Goal: Information Seeking & Learning: Learn about a topic

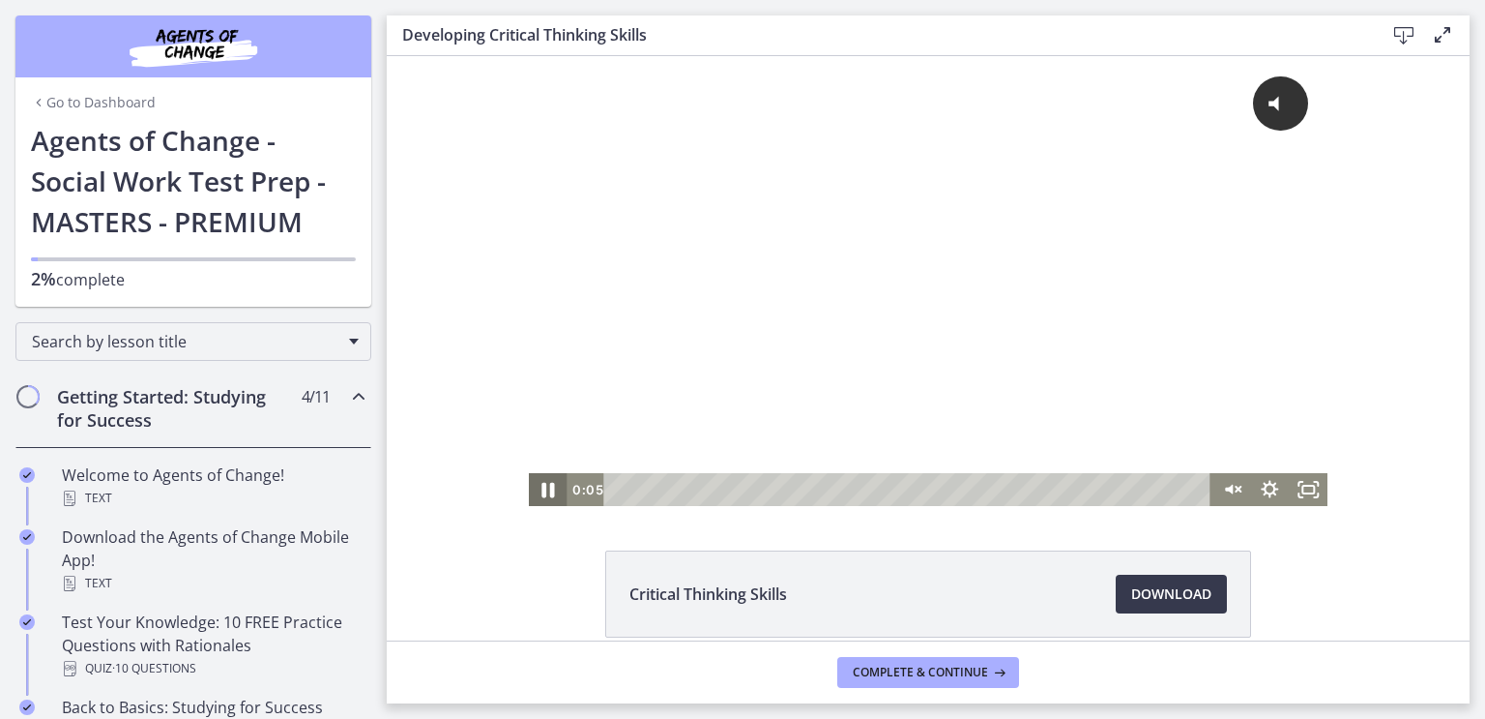
click at [543, 493] on icon "Pause" at bounding box center [549, 490] width 13 height 15
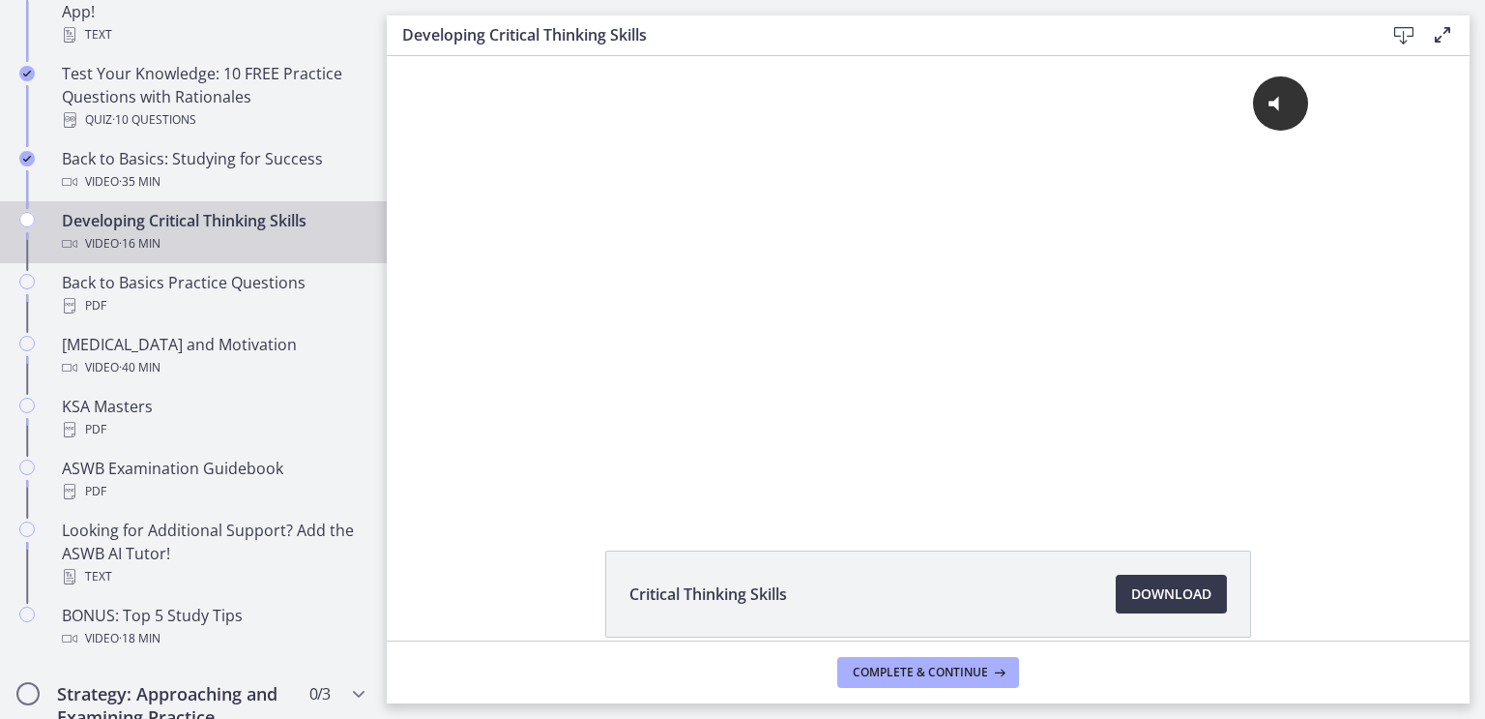
scroll to position [574, 0]
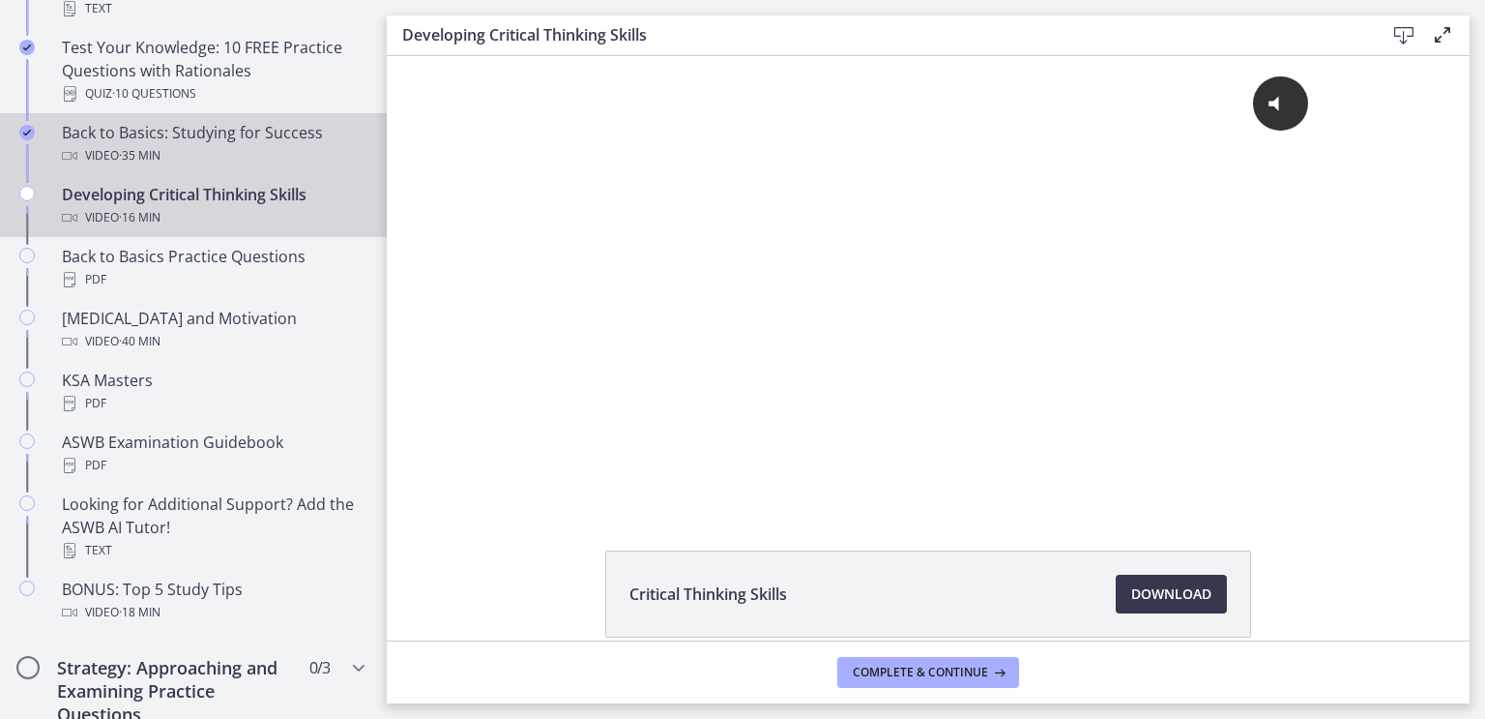
click at [161, 167] on span "· 35 min" at bounding box center [140, 155] width 42 height 23
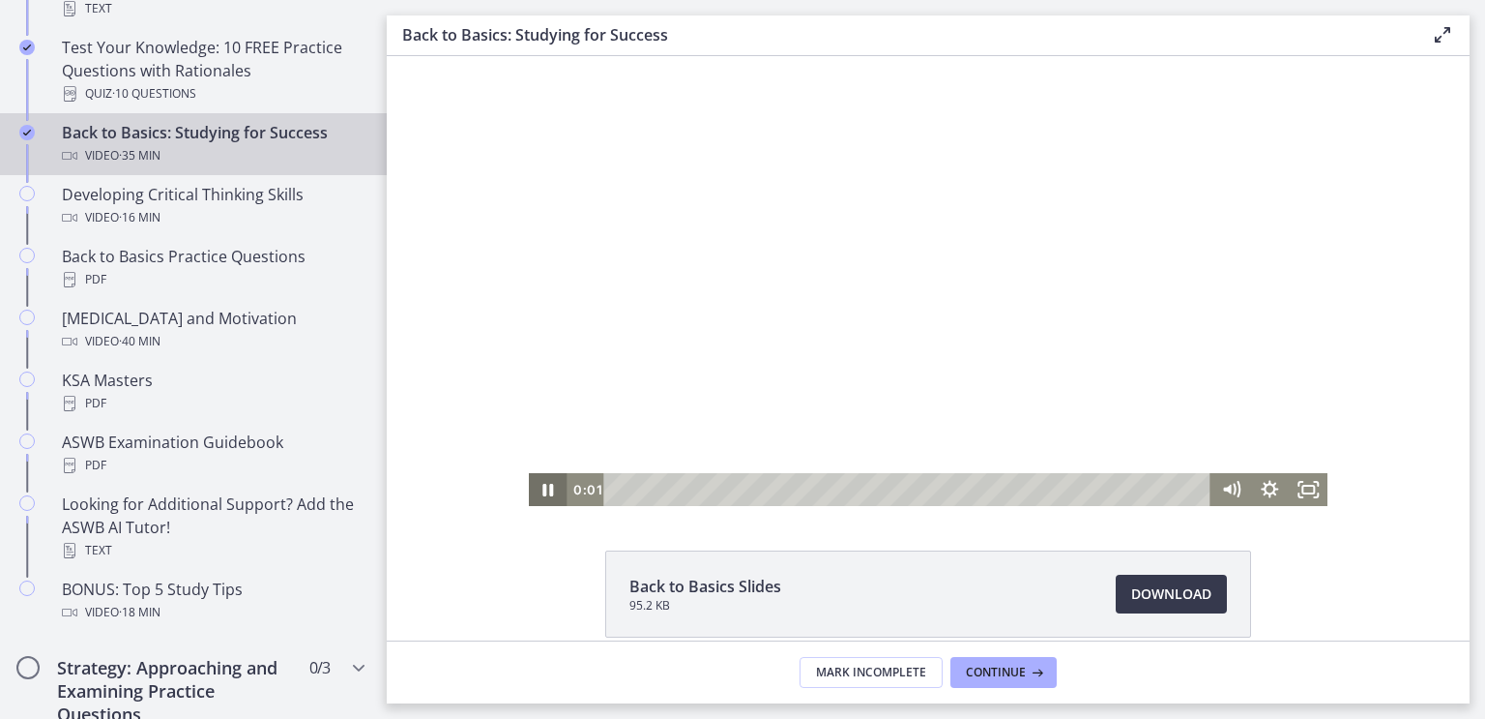
click at [529, 491] on icon "Pause" at bounding box center [548, 489] width 39 height 33
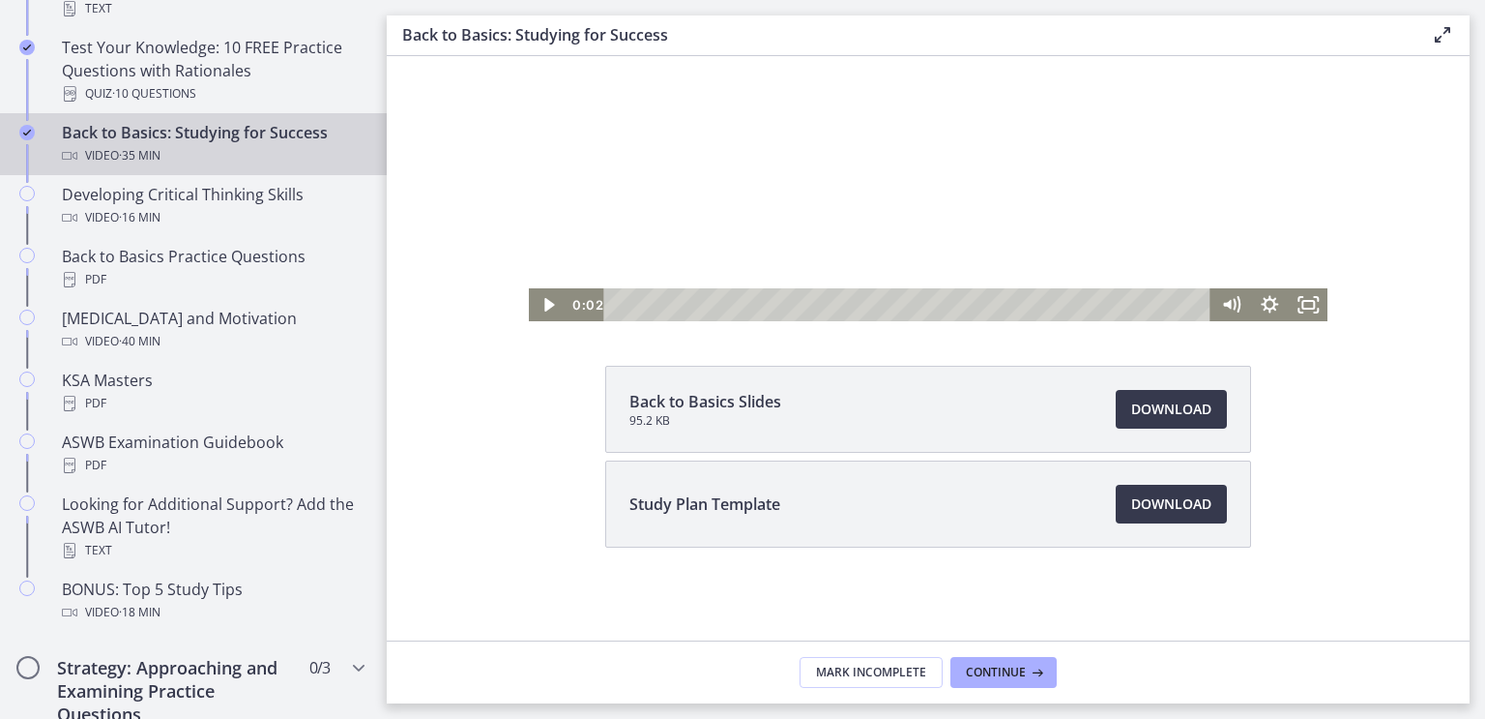
scroll to position [286, 0]
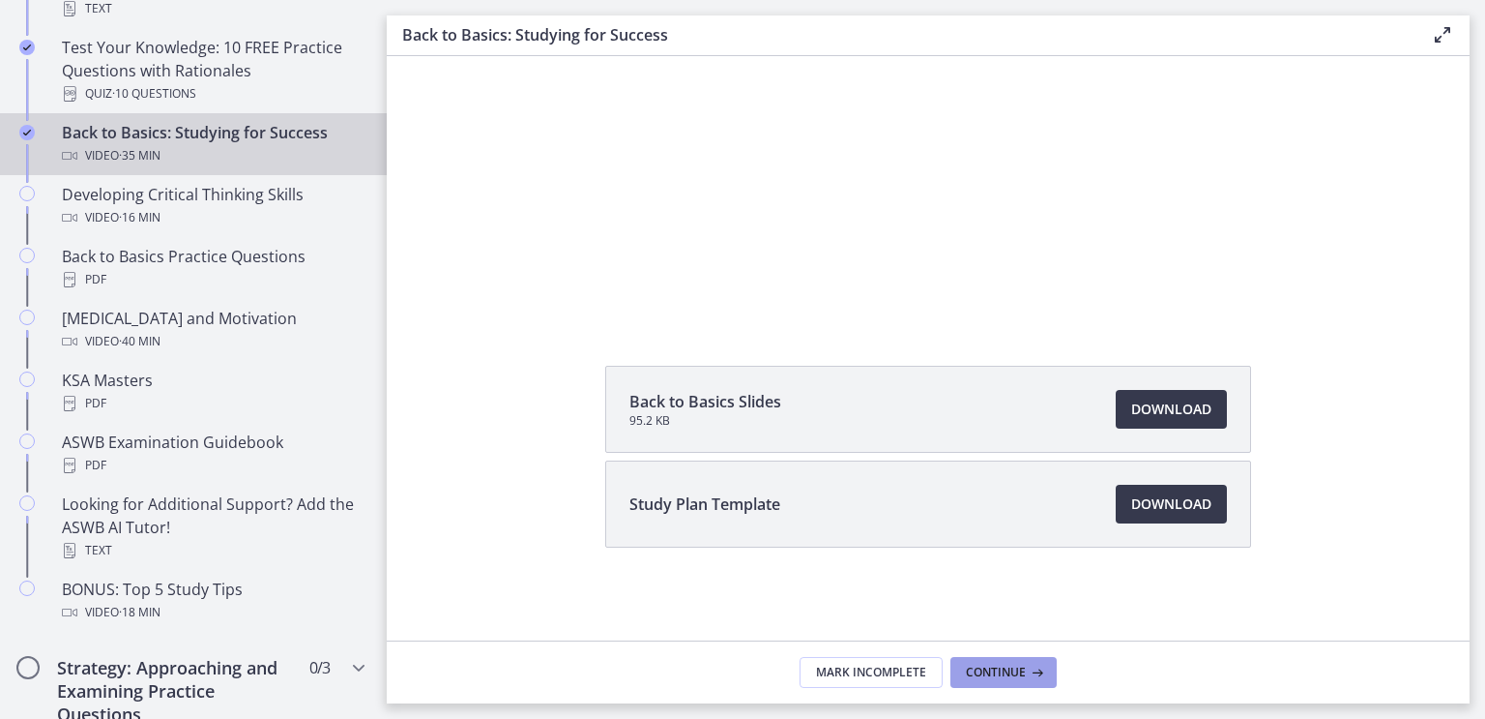
click at [1026, 667] on span "Continue" at bounding box center [996, 671] width 60 height 15
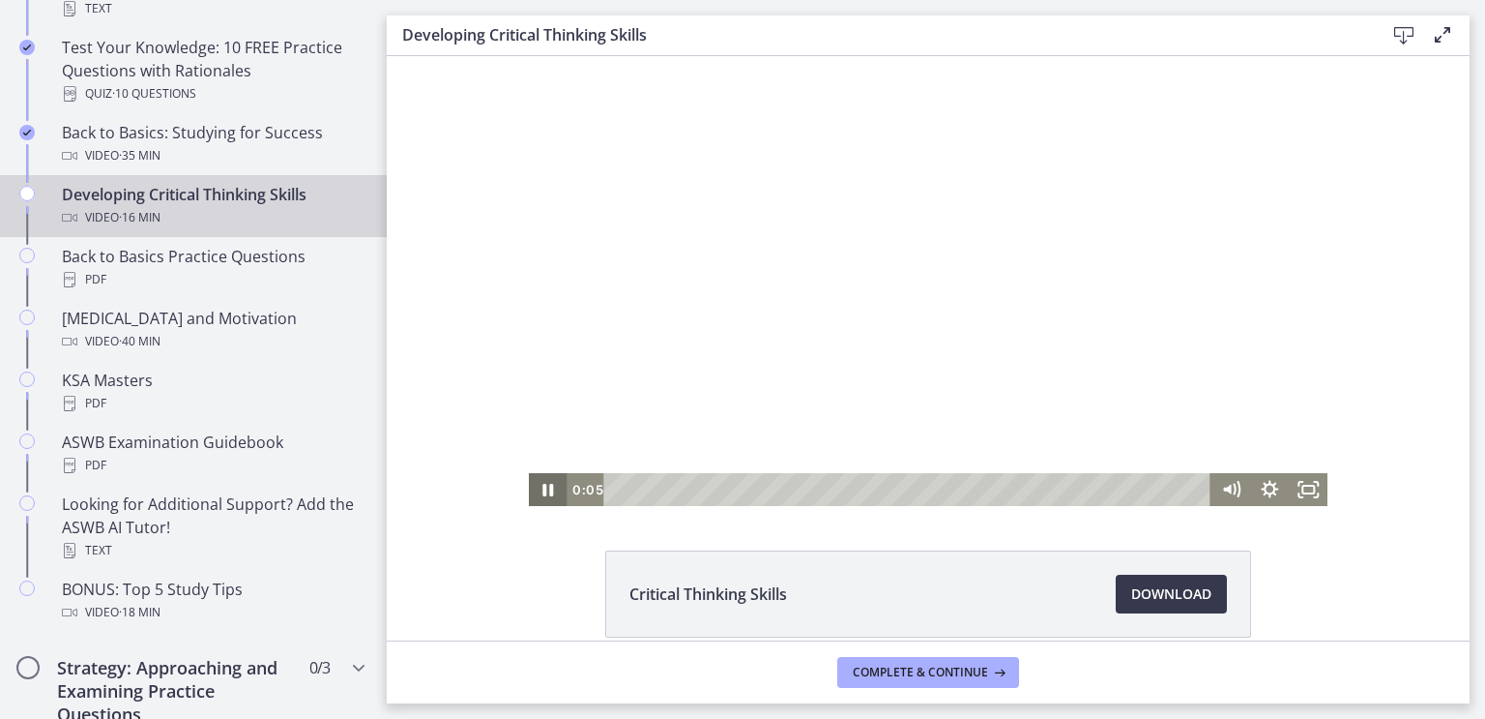
click at [543, 493] on icon "Pause" at bounding box center [548, 490] width 11 height 13
click at [1214, 131] on div at bounding box center [929, 281] width 800 height 450
click at [835, 330] on div at bounding box center [929, 281] width 800 height 450
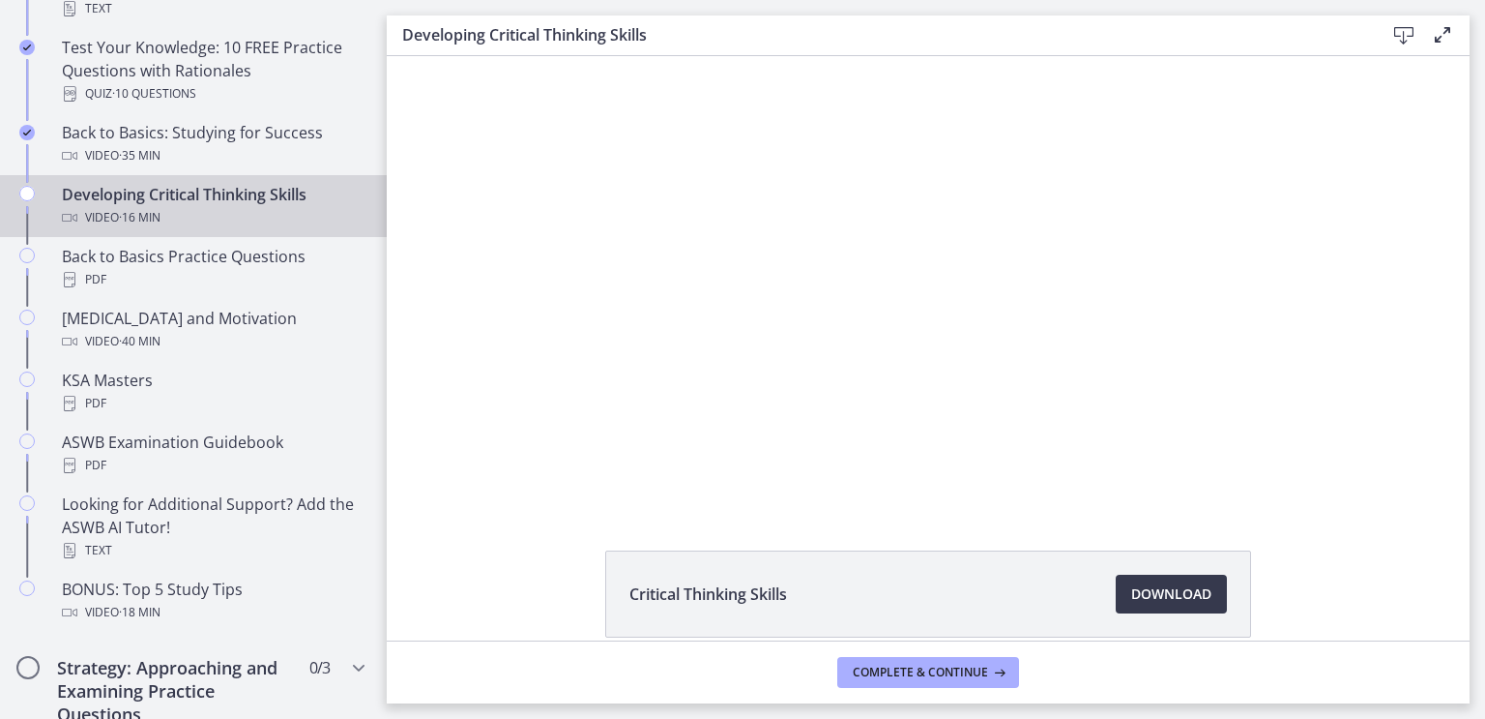
click at [1432, 44] on icon at bounding box center [1442, 34] width 23 height 23
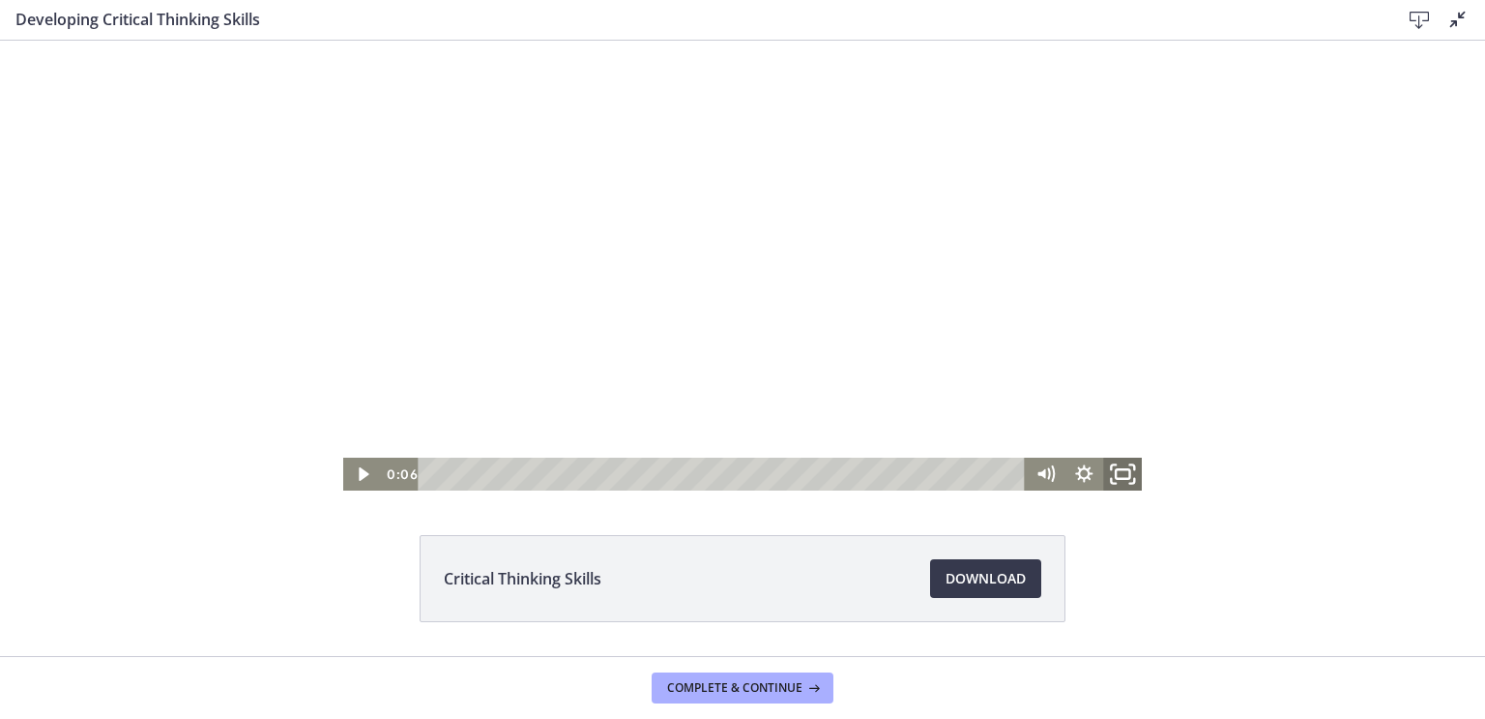
click at [1129, 479] on icon "Fullscreen" at bounding box center [1123, 475] width 46 height 40
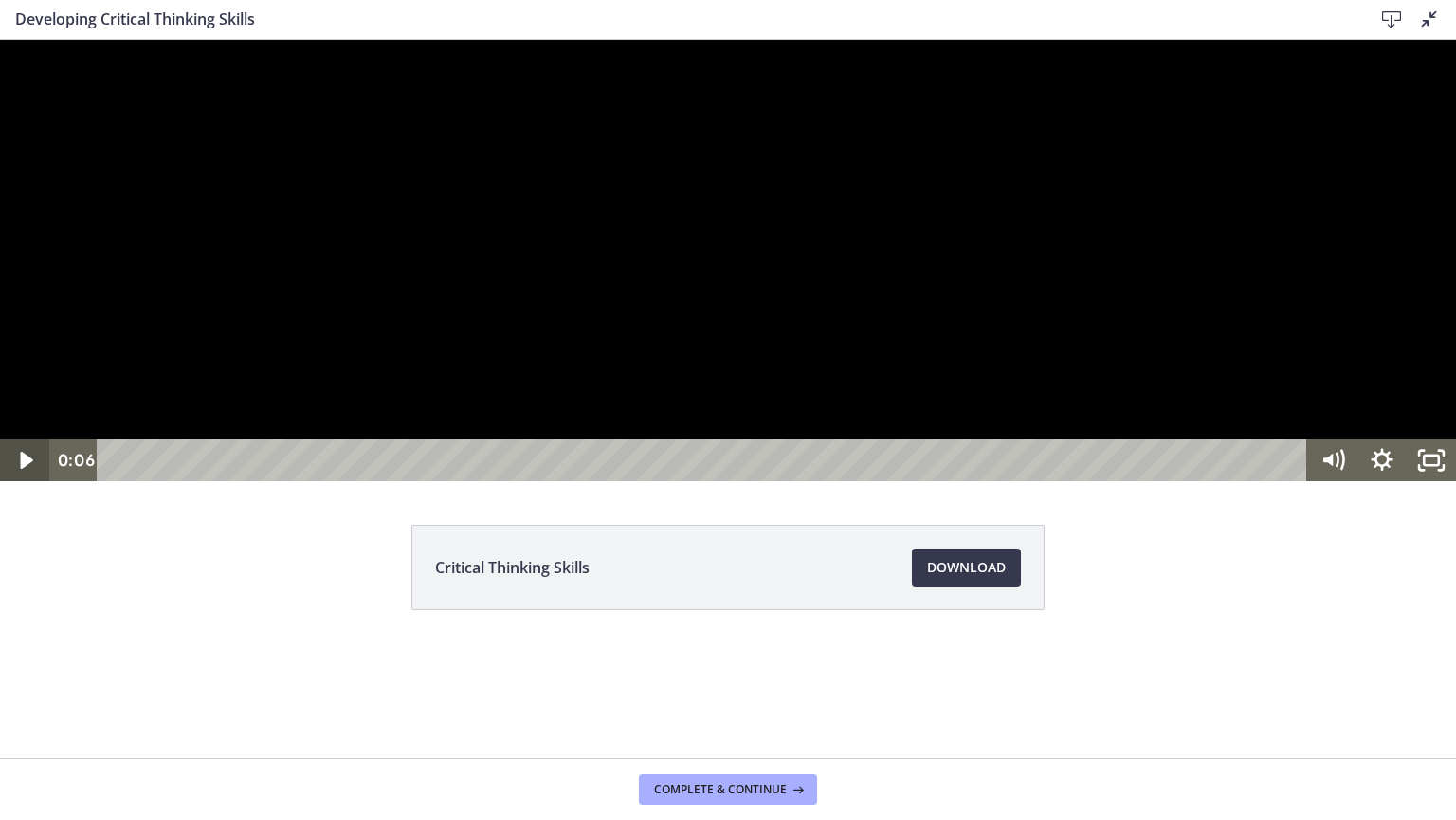
click at [28, 469] on icon "Play Video" at bounding box center [25, 459] width 13 height 17
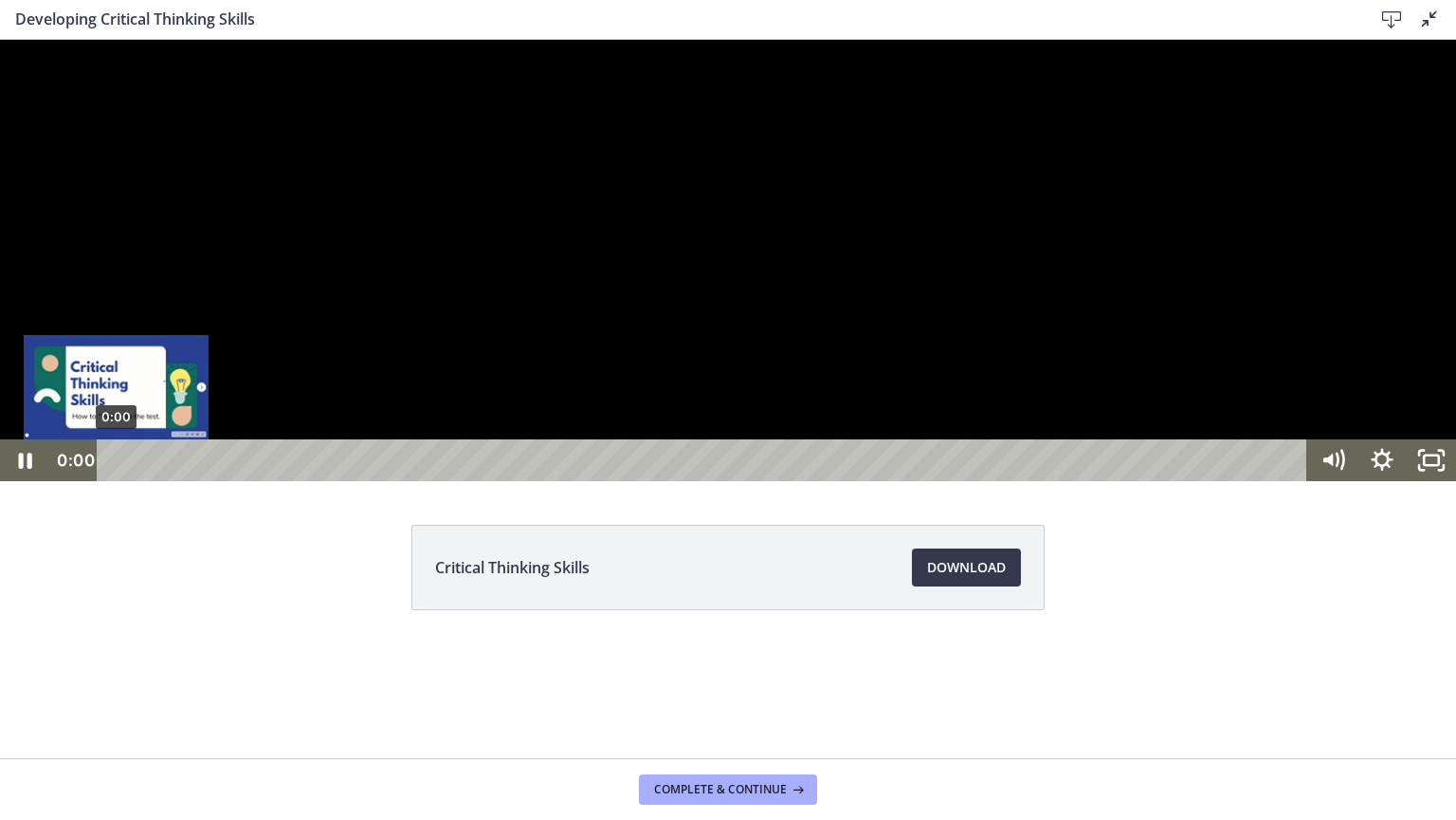
drag, startPoint x: 128, startPoint y: 846, endPoint x: 114, endPoint y: 845, distance: 14.0
click at [114, 468] on div "Playbar" at bounding box center [116, 460] width 15 height 15
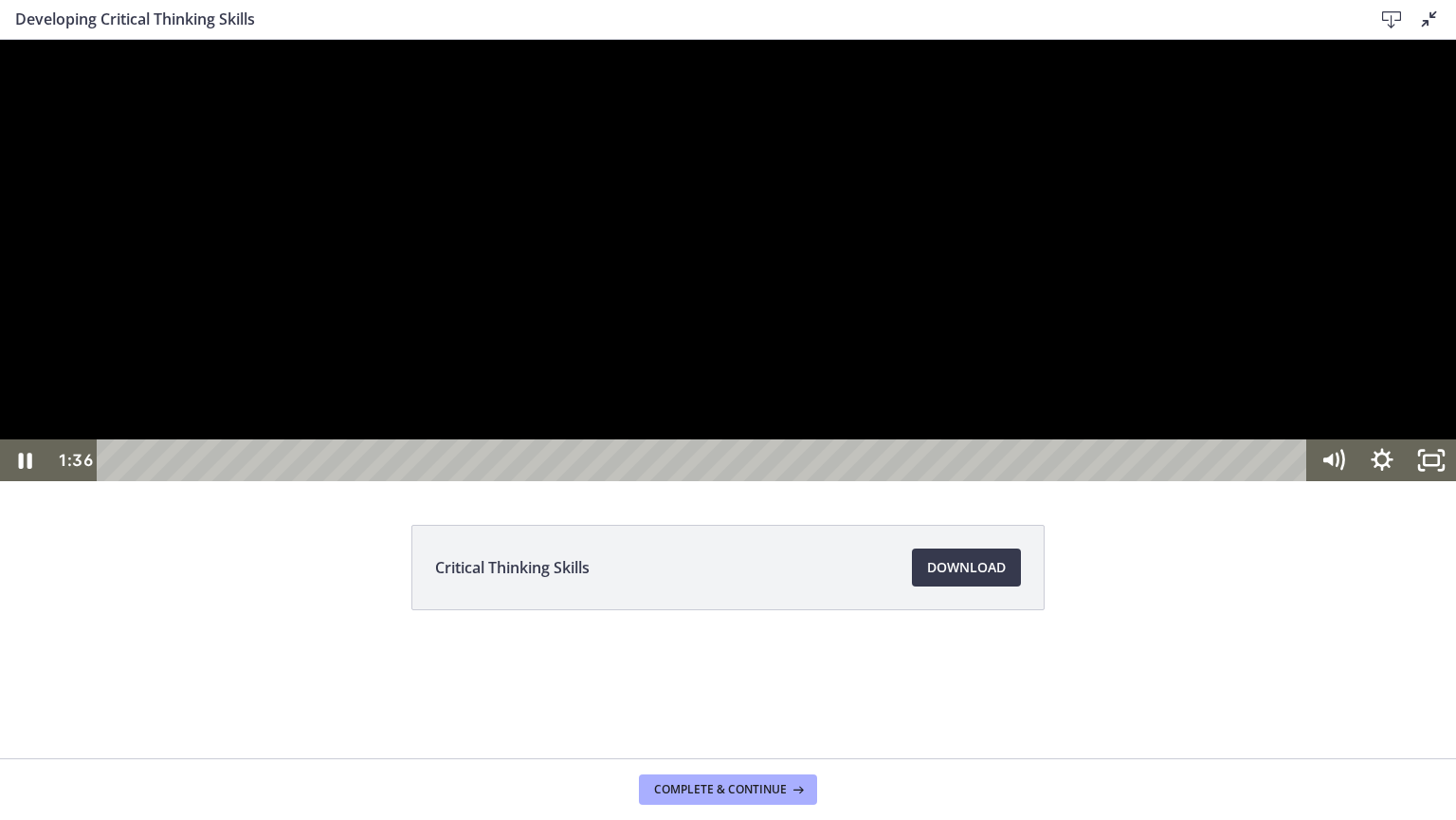
click at [290, 481] on div at bounding box center [728, 261] width 1456 height 441
click at [363, 481] on div at bounding box center [728, 261] width 1456 height 441
click at [590, 462] on div at bounding box center [728, 261] width 1456 height 441
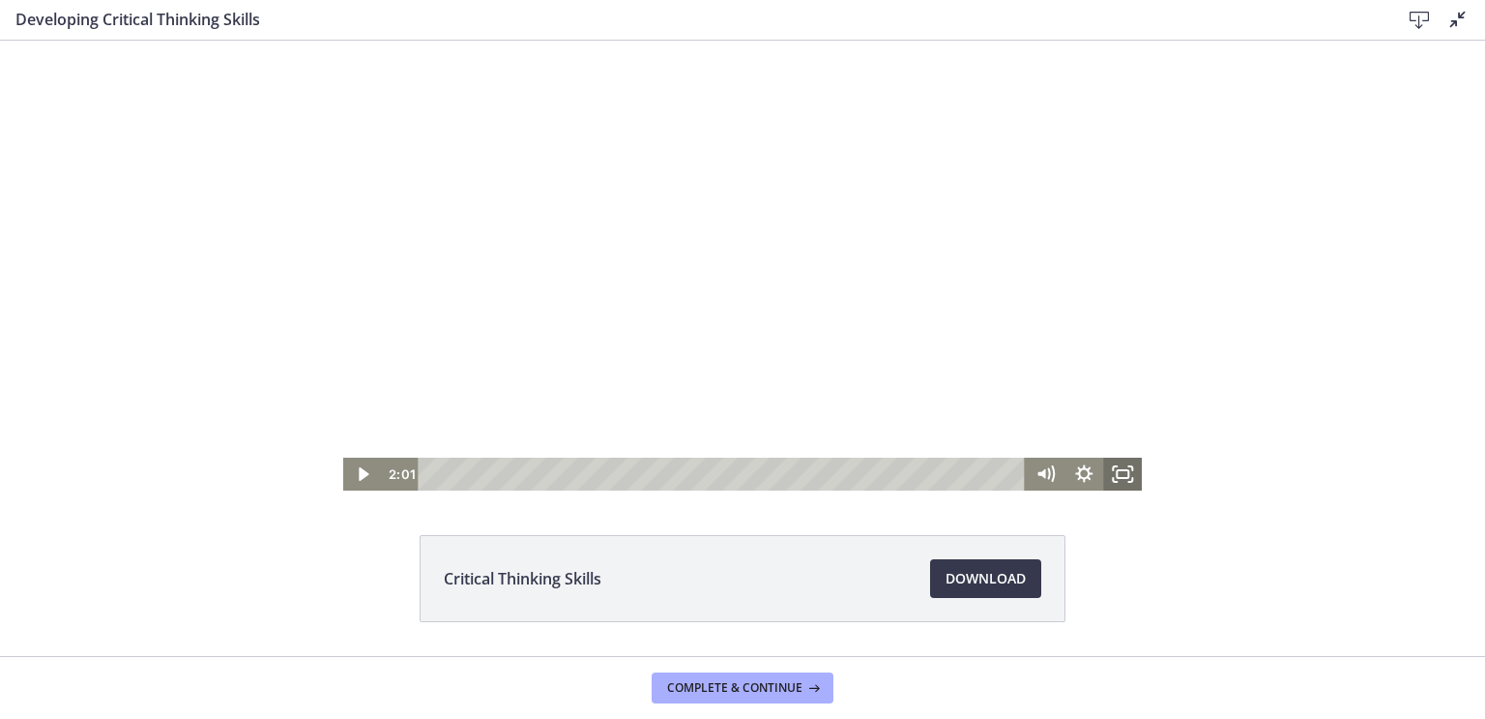
click at [1124, 468] on icon "Fullscreen" at bounding box center [1122, 473] width 39 height 33
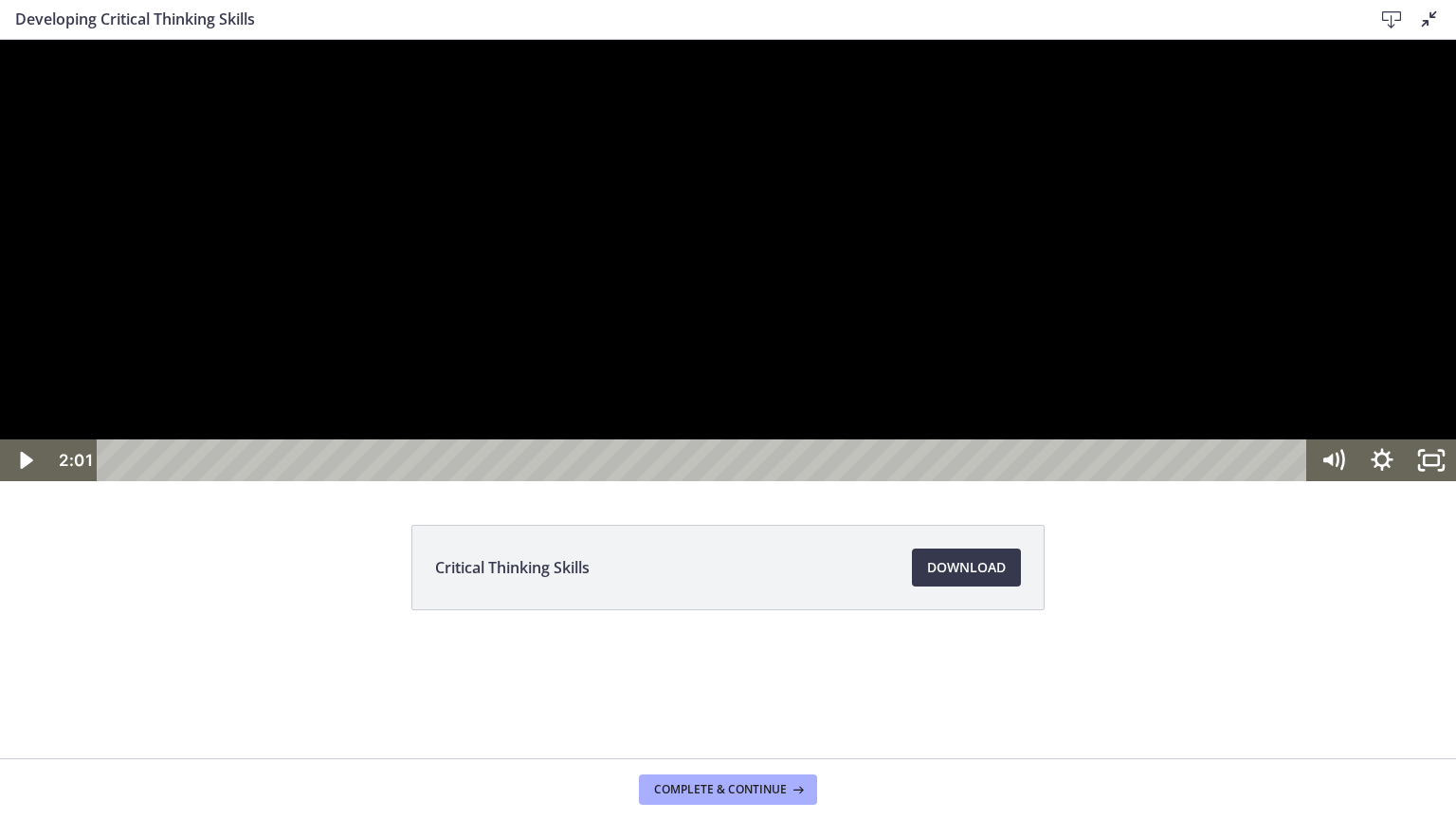
click at [790, 448] on div at bounding box center [728, 261] width 1456 height 441
click at [273, 481] on div at bounding box center [728, 261] width 1456 height 441
click at [27, 469] on icon "Play Video" at bounding box center [25, 459] width 13 height 17
click at [245, 481] on div at bounding box center [728, 261] width 1456 height 441
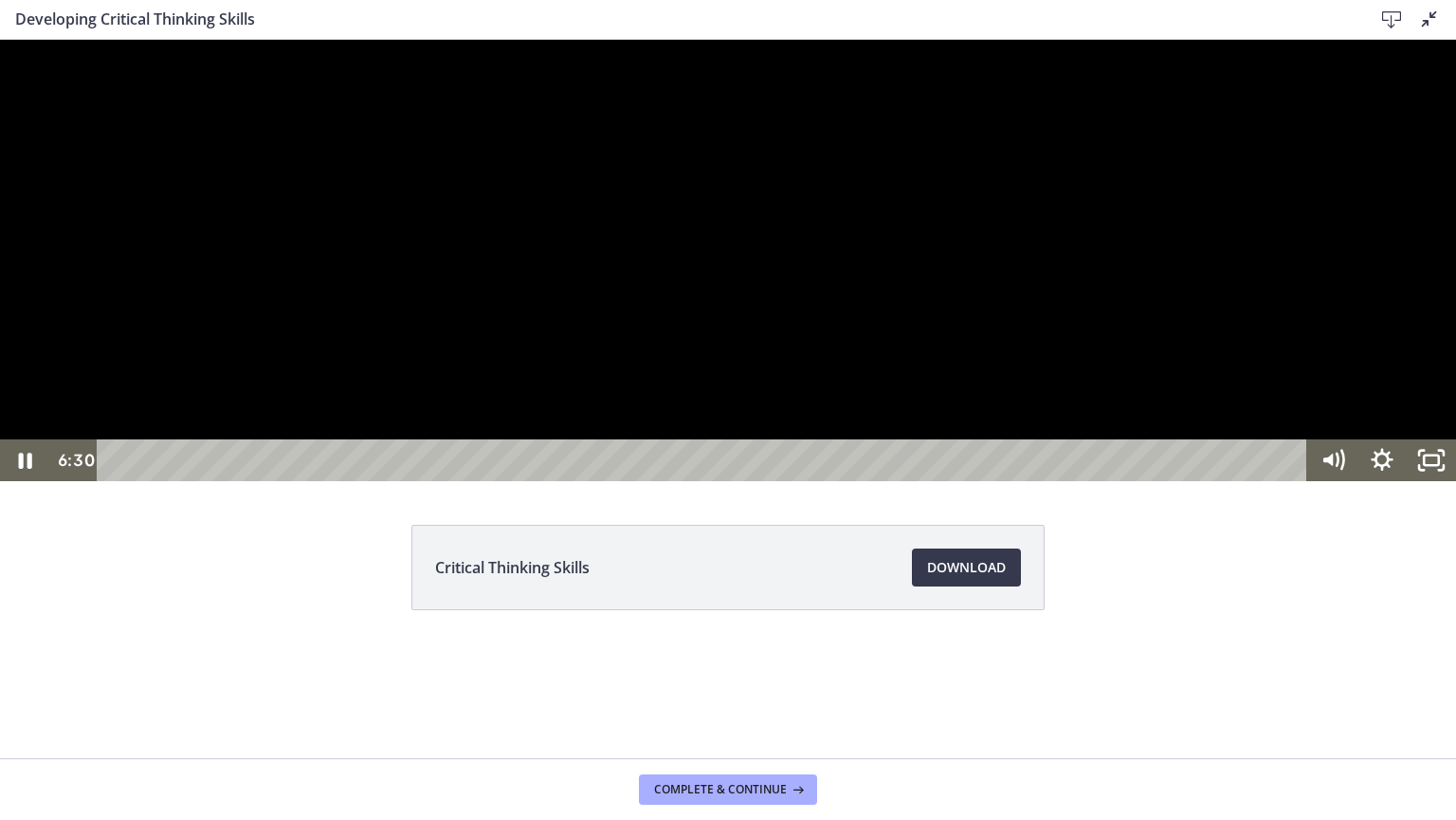
click at [400, 481] on div at bounding box center [728, 261] width 1456 height 441
click at [477, 481] on div at bounding box center [728, 261] width 1456 height 441
click at [856, 481] on div at bounding box center [728, 261] width 1456 height 441
click at [316, 481] on div at bounding box center [728, 261] width 1456 height 441
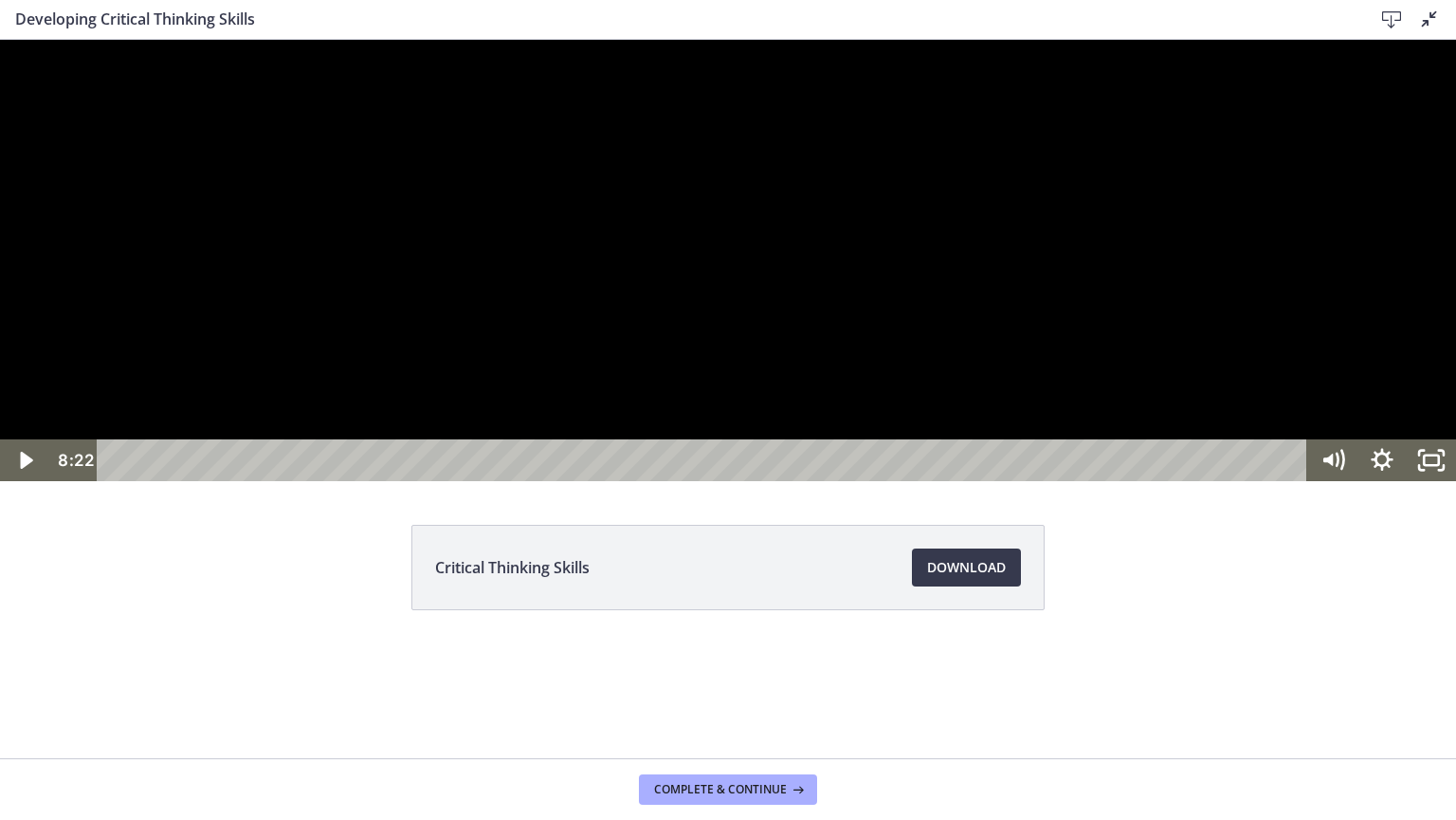
click at [465, 462] on div at bounding box center [728, 261] width 1456 height 441
click at [373, 481] on div at bounding box center [728, 261] width 1456 height 441
click at [341, 481] on div at bounding box center [728, 261] width 1456 height 441
click at [283, 481] on div at bounding box center [728, 261] width 1456 height 441
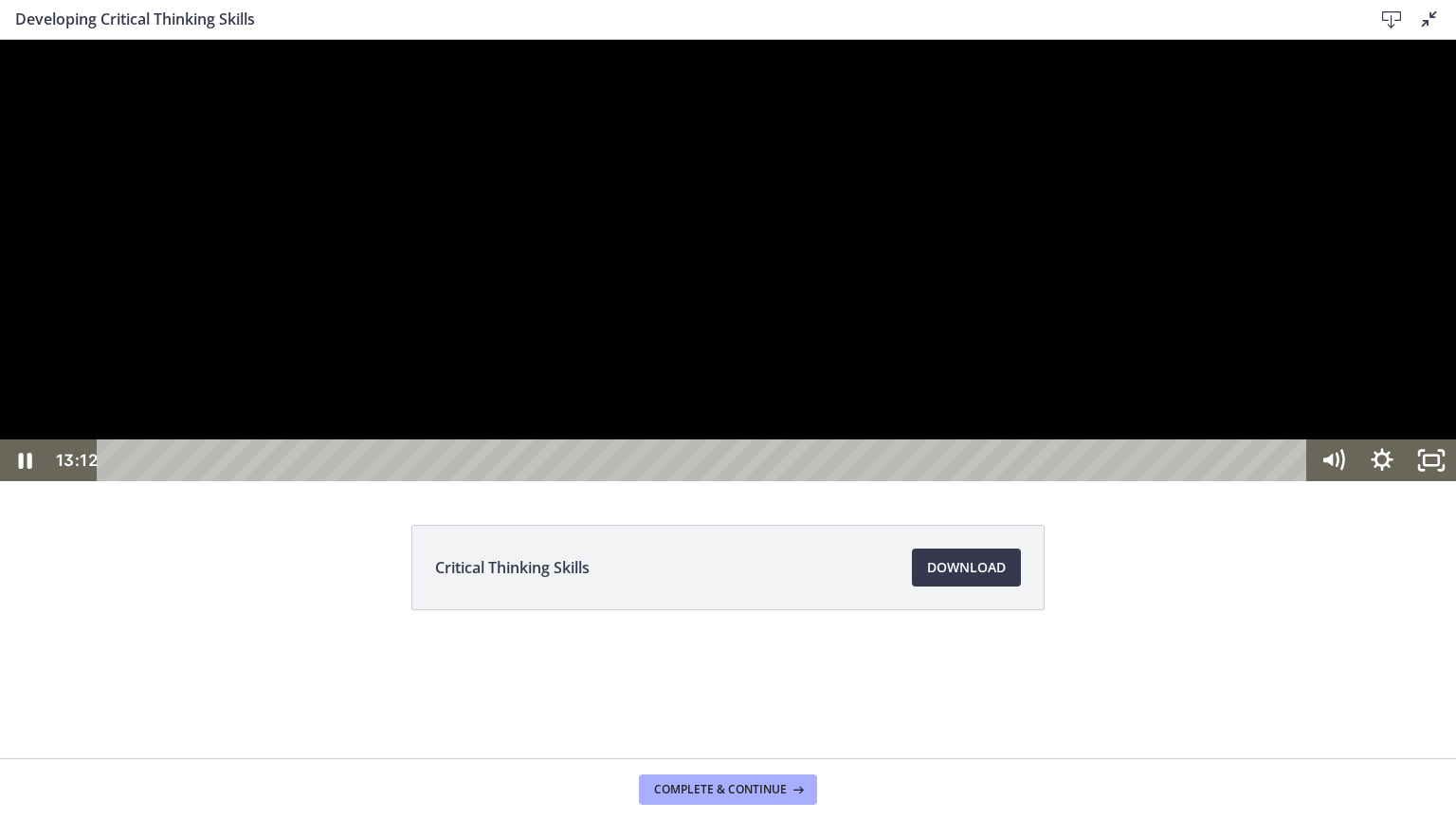
click at [182, 481] on div at bounding box center [728, 261] width 1456 height 441
click at [225, 481] on div at bounding box center [728, 261] width 1456 height 441
click at [208, 481] on div at bounding box center [728, 261] width 1456 height 441
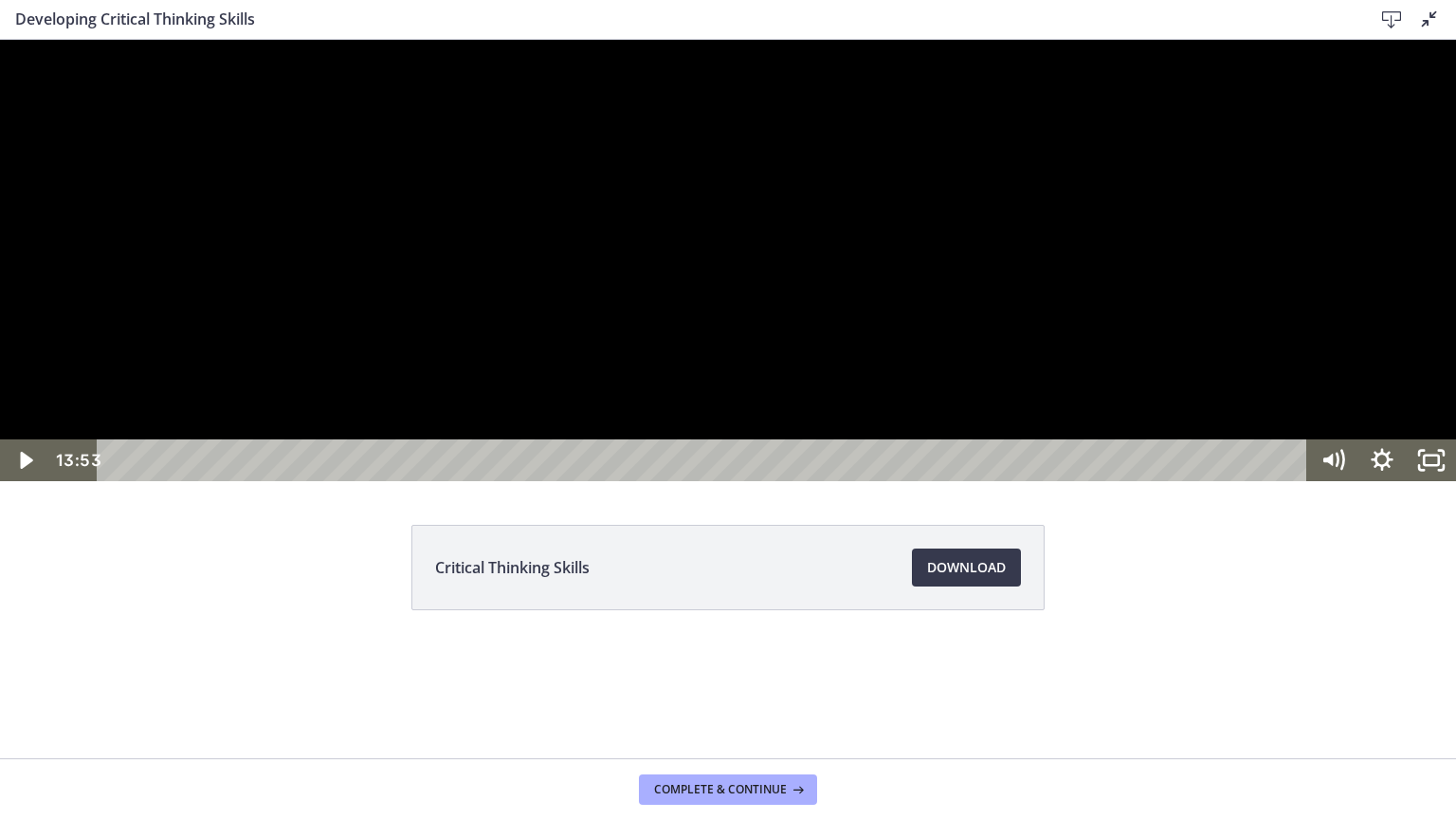
click at [208, 481] on div at bounding box center [728, 261] width 1456 height 441
click at [28, 471] on icon "Pause" at bounding box center [25, 460] width 16 height 19
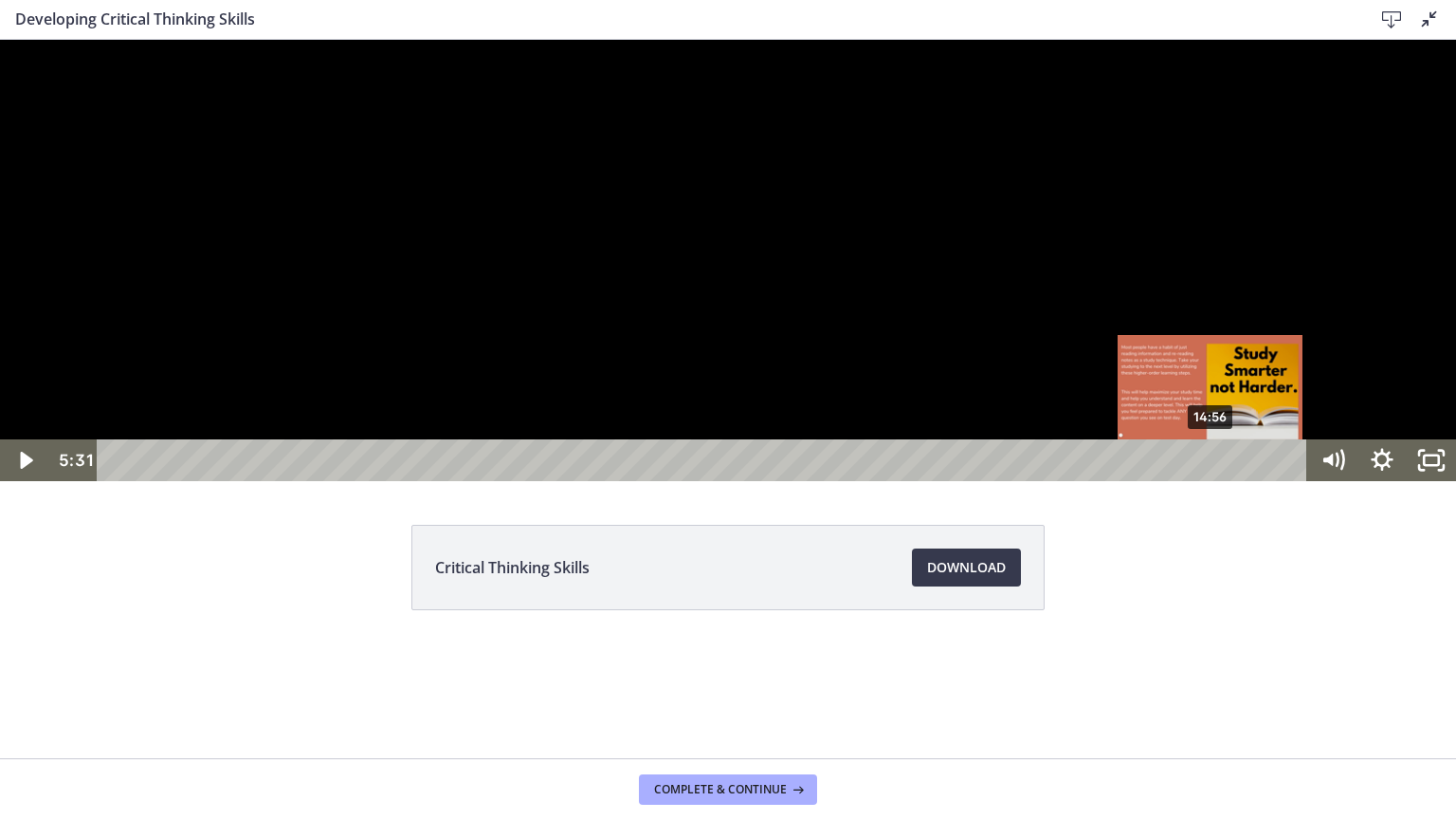
click at [1212, 481] on div "14:56" at bounding box center [706, 460] width 1180 height 42
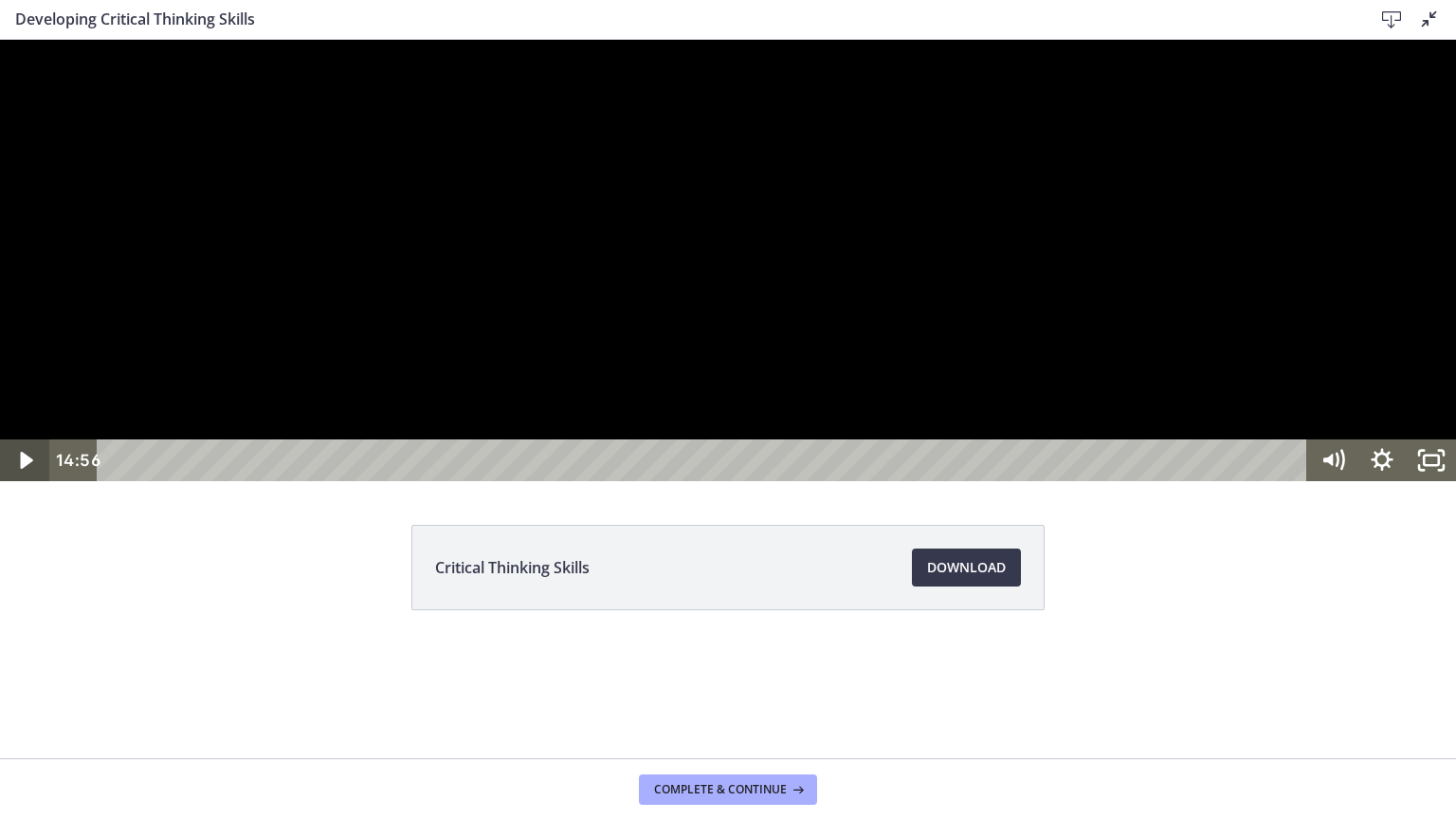
click at [31, 481] on icon "Play Video" at bounding box center [26, 460] width 49 height 42
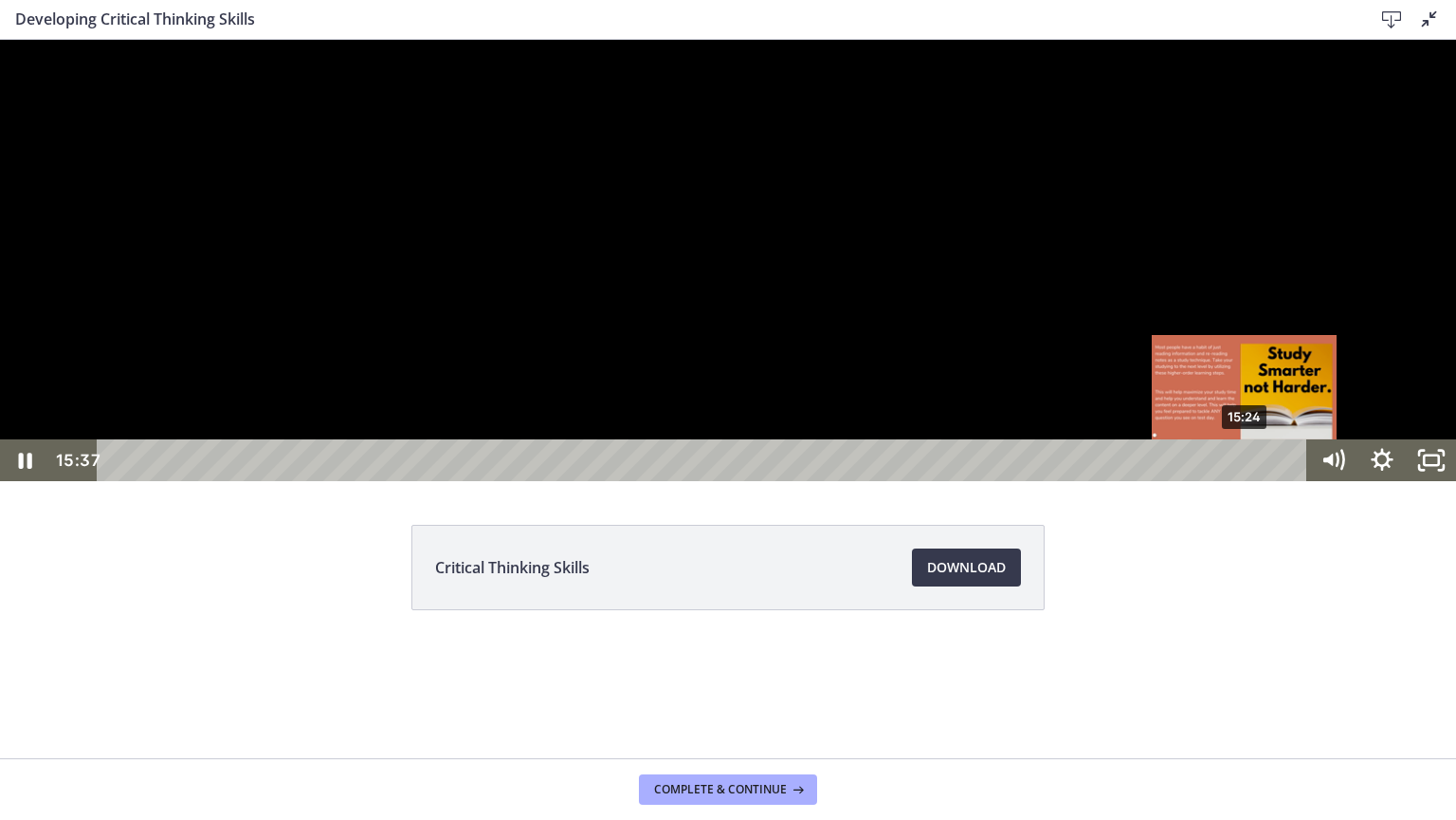
click at [1246, 481] on div "15:24" at bounding box center [706, 460] width 1180 height 42
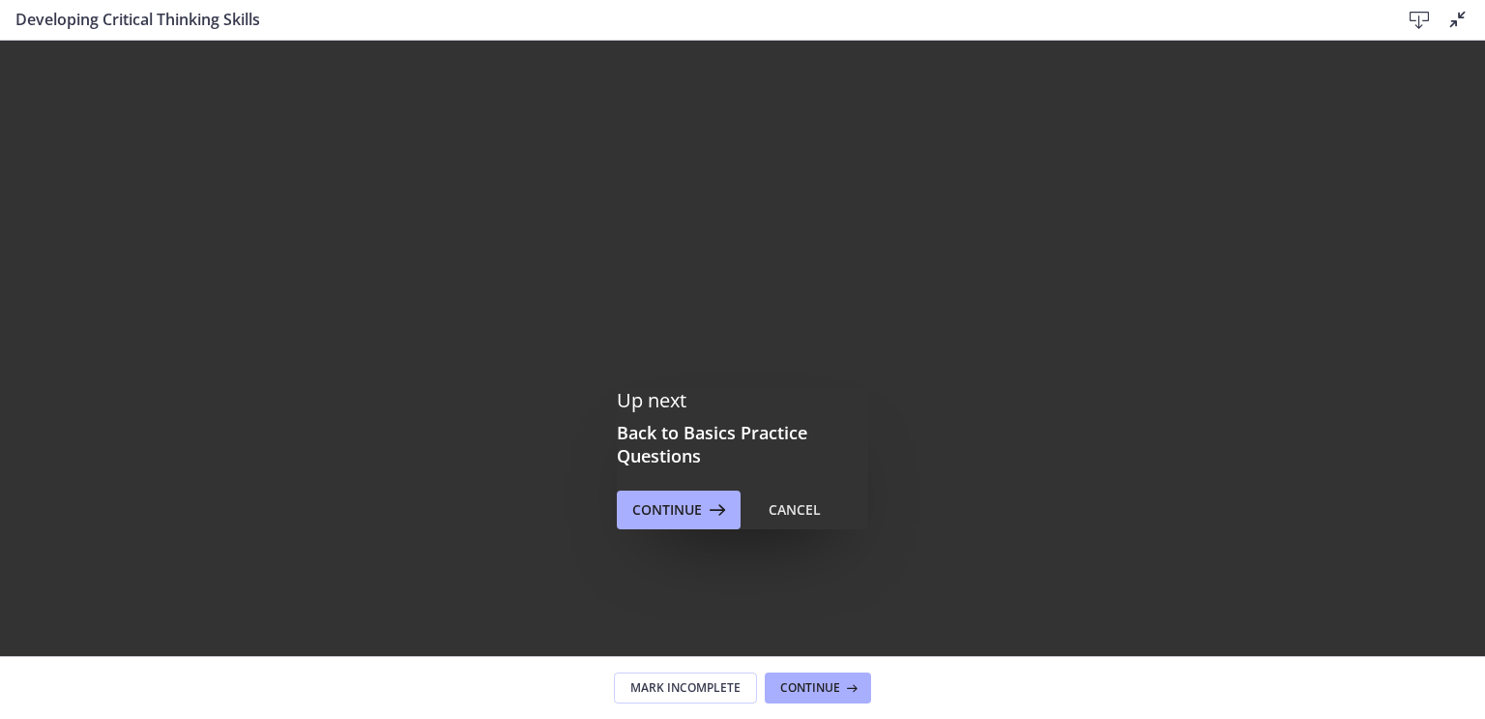
click at [1455, 27] on icon at bounding box center [1458, 19] width 23 height 23
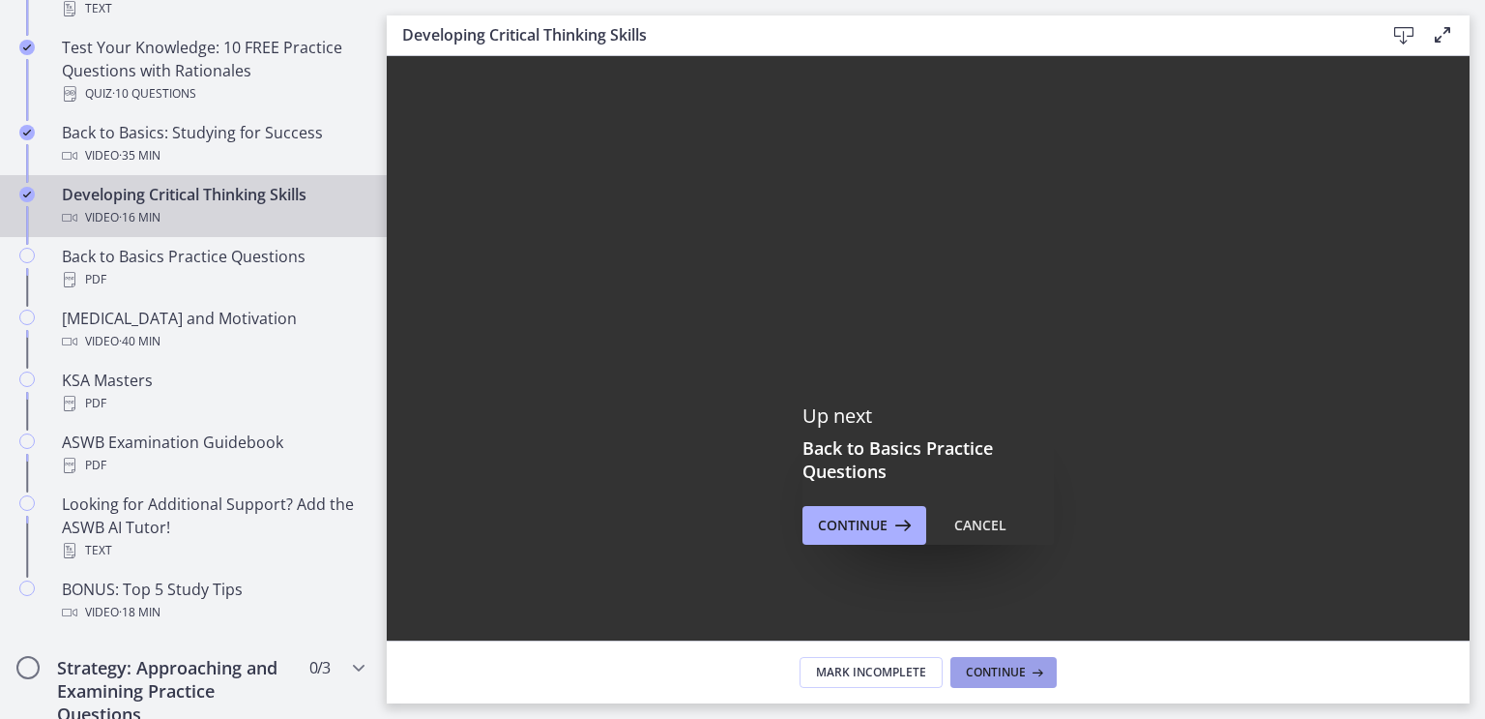
click at [1026, 664] on span "Continue" at bounding box center [996, 671] width 60 height 15
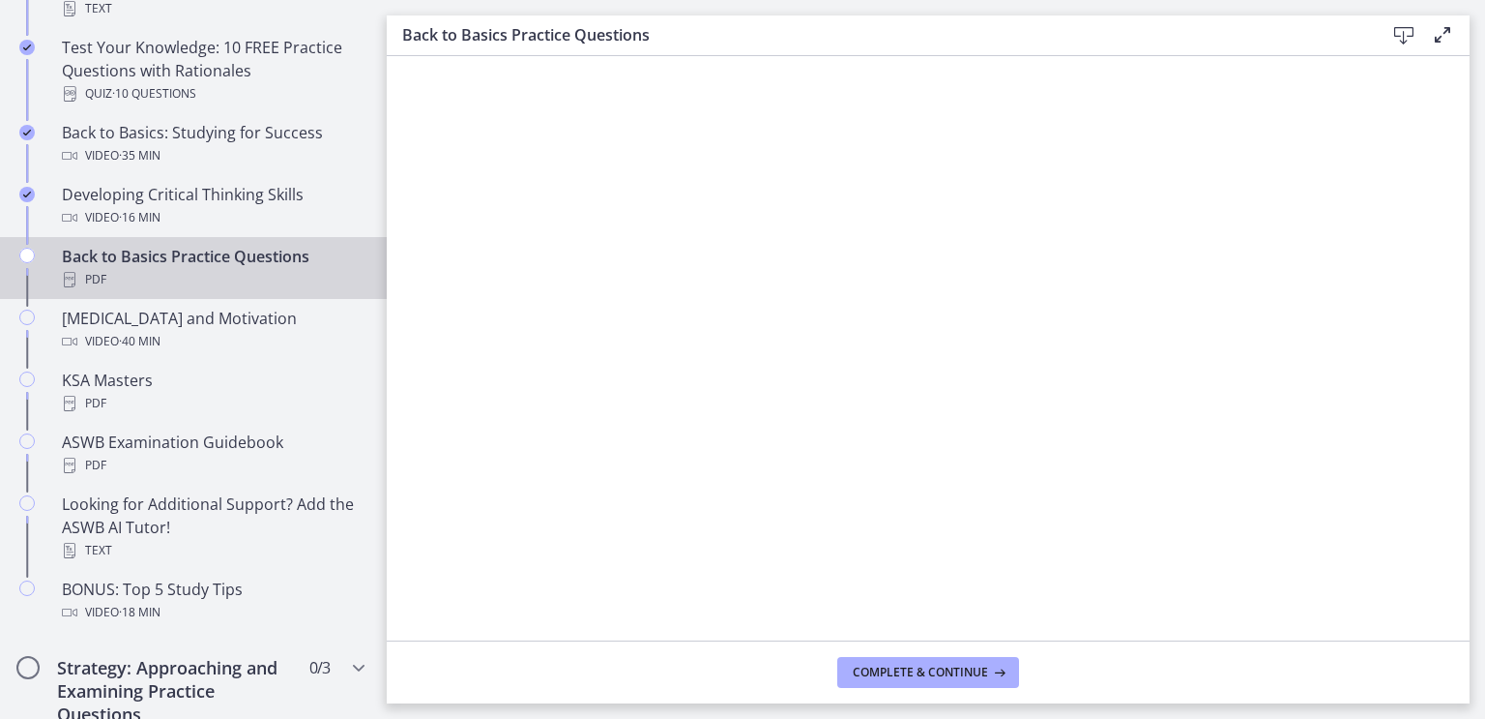
click at [1432, 45] on icon at bounding box center [1442, 34] width 23 height 23
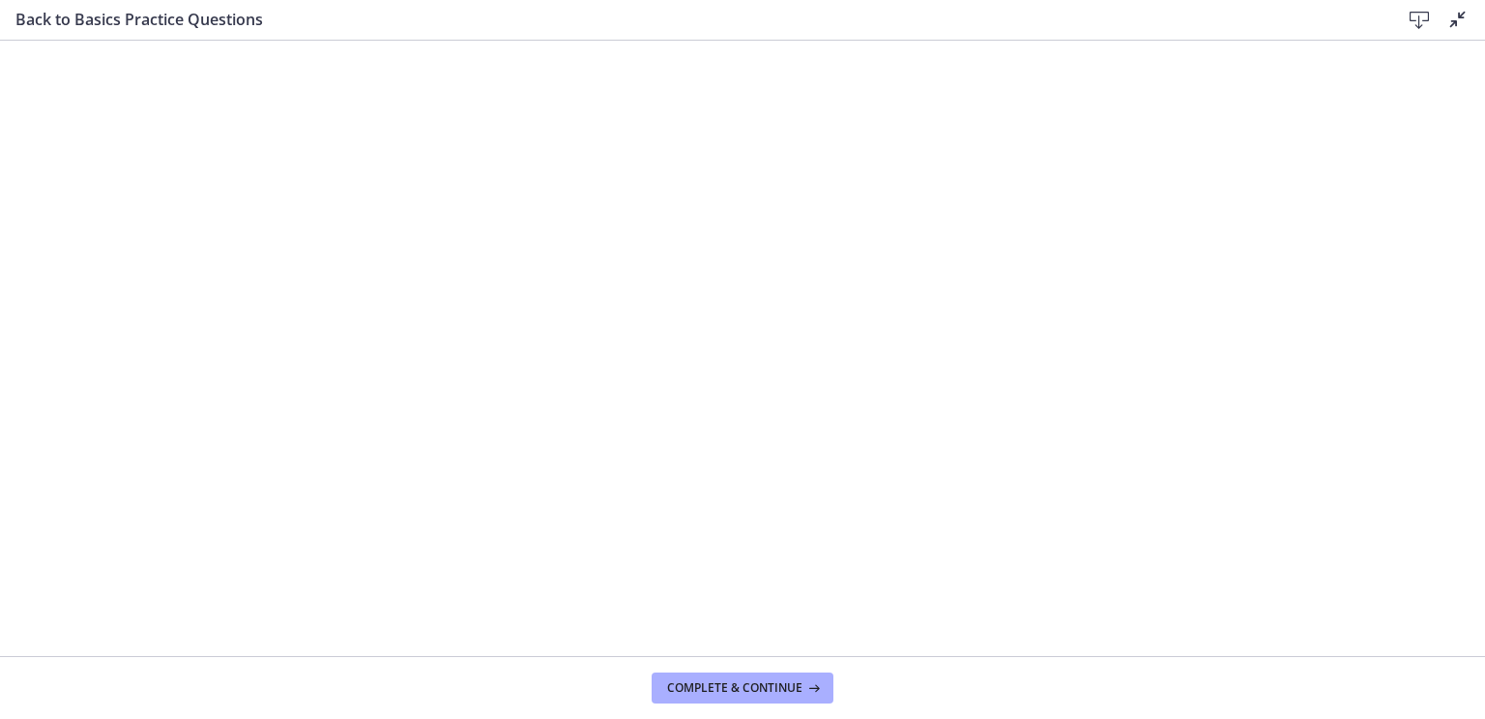
click at [1450, 27] on icon at bounding box center [1458, 19] width 23 height 23
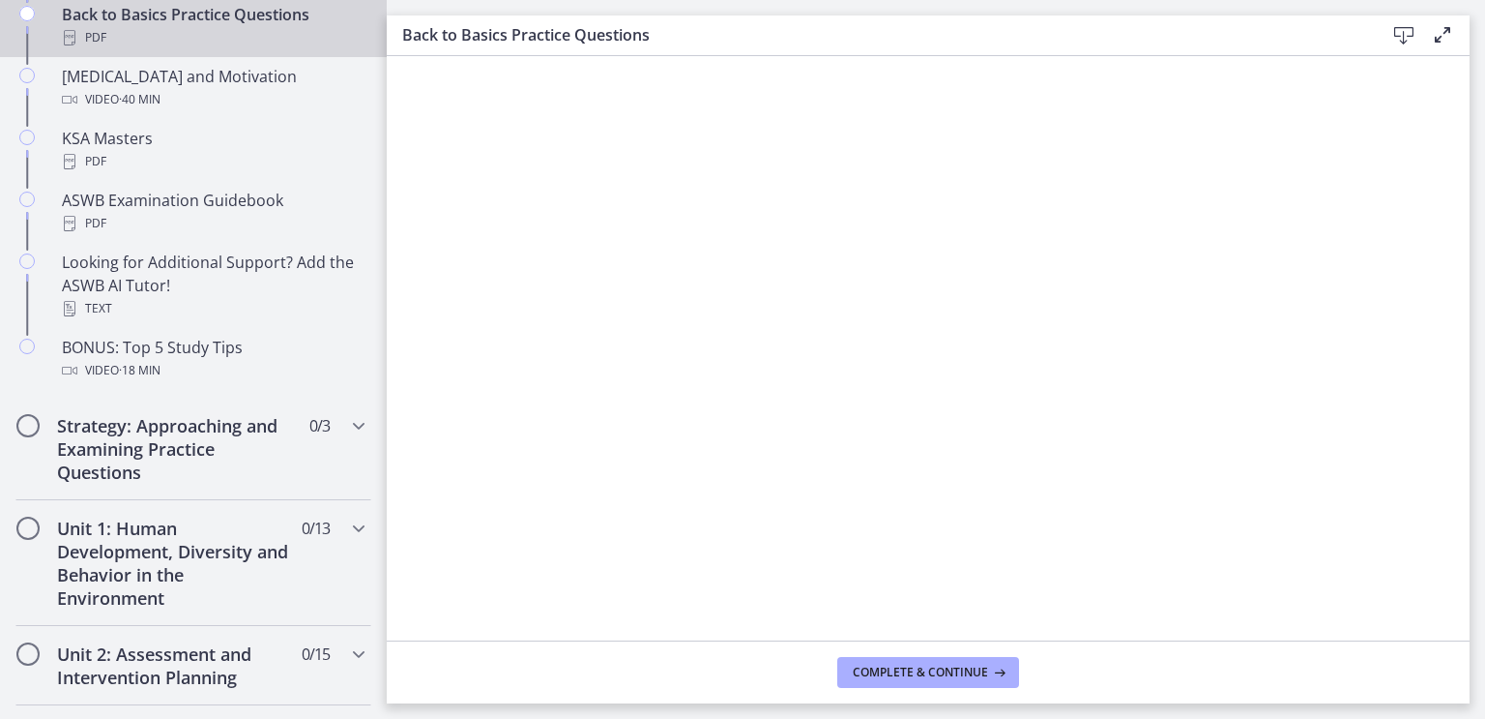
scroll to position [817, 0]
click at [1440, 40] on icon at bounding box center [1442, 34] width 23 height 23
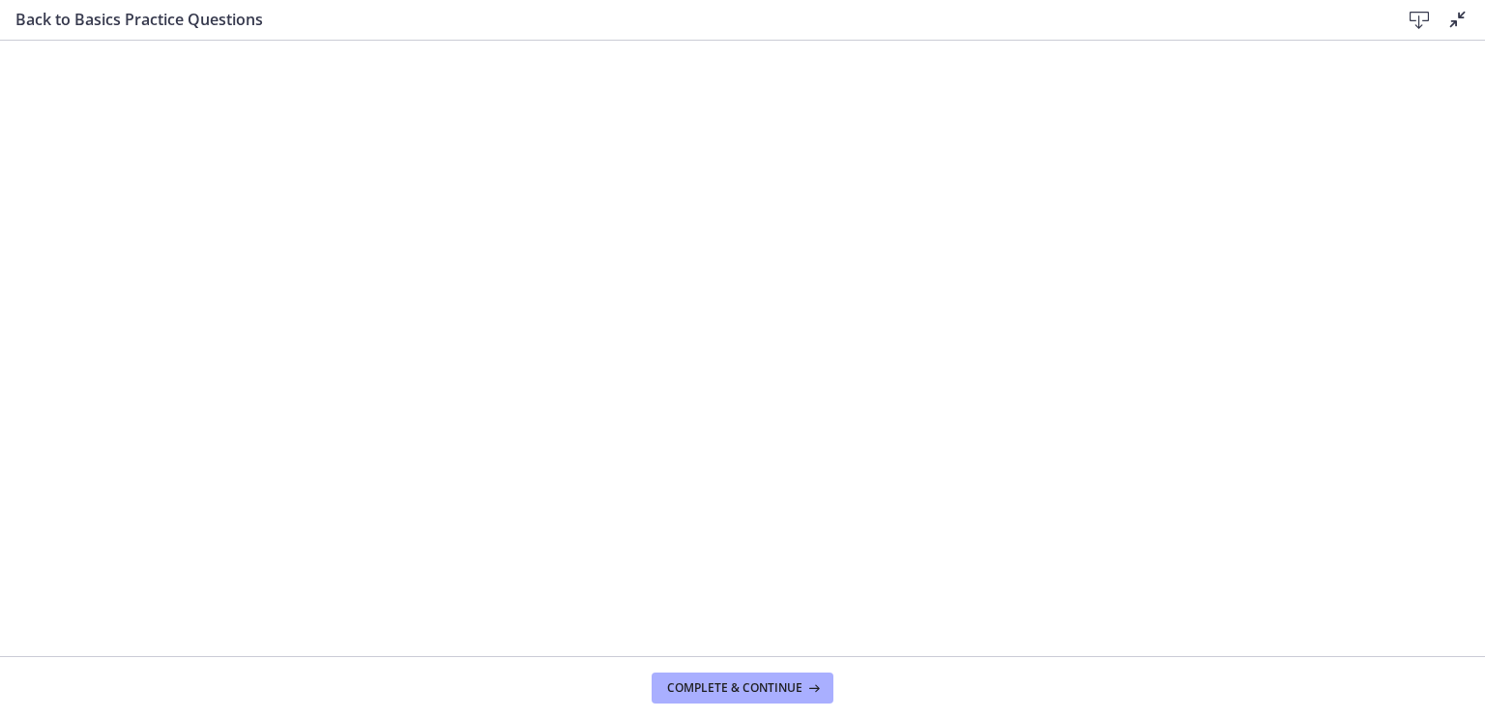
click at [1460, 24] on icon at bounding box center [1458, 19] width 23 height 23
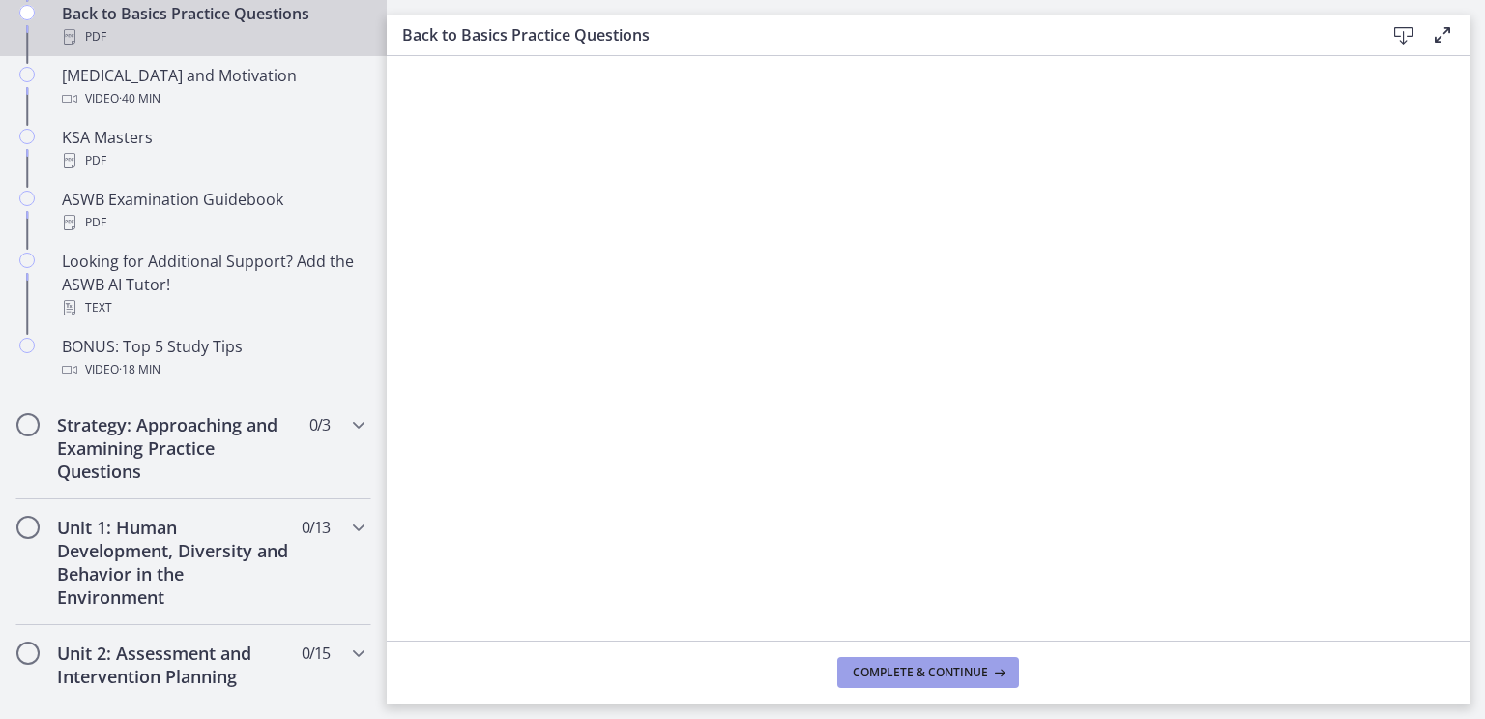
click at [988, 664] on span "Complete & continue" at bounding box center [920, 671] width 135 height 15
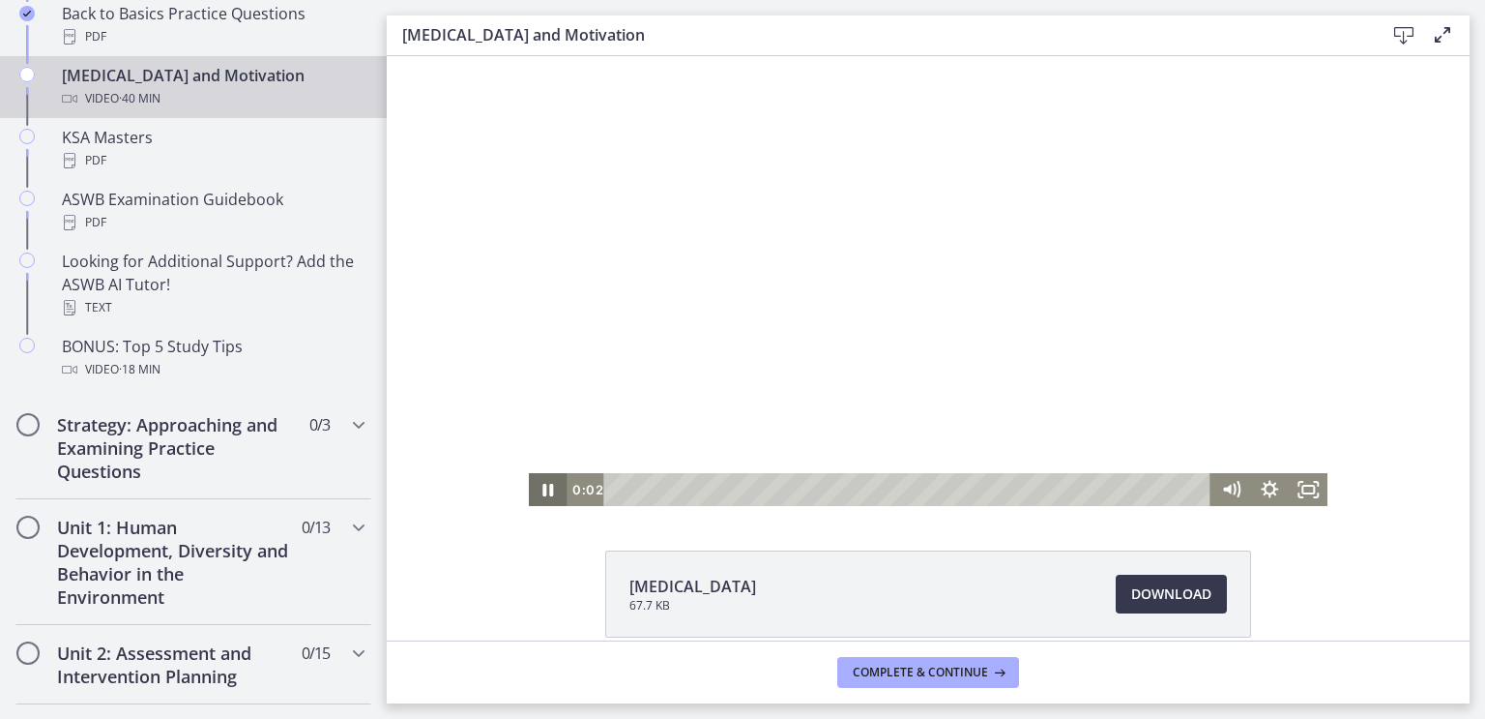
click at [529, 490] on icon "Pause" at bounding box center [548, 489] width 39 height 33
